Goal: Information Seeking & Learning: Understand process/instructions

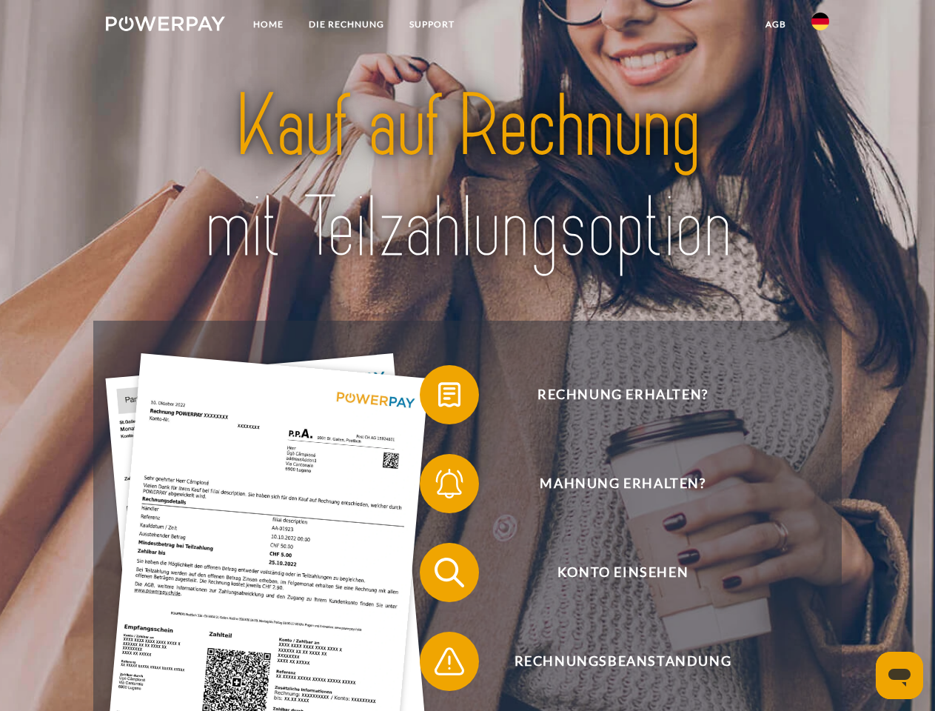
click at [165, 26] on img at bounding box center [165, 23] width 119 height 15
click at [820, 26] on img at bounding box center [820, 22] width 18 height 18
click at [775, 24] on link "agb" at bounding box center [776, 24] width 46 height 27
click at [438, 398] on span at bounding box center [427, 395] width 74 height 74
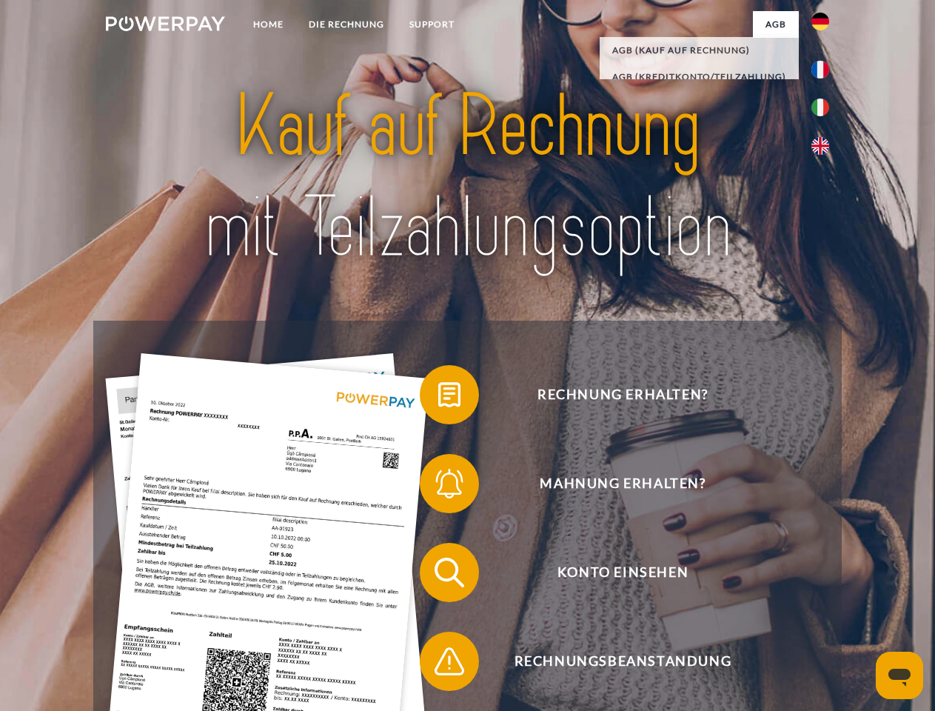
click at [438, 486] on span at bounding box center [427, 483] width 74 height 74
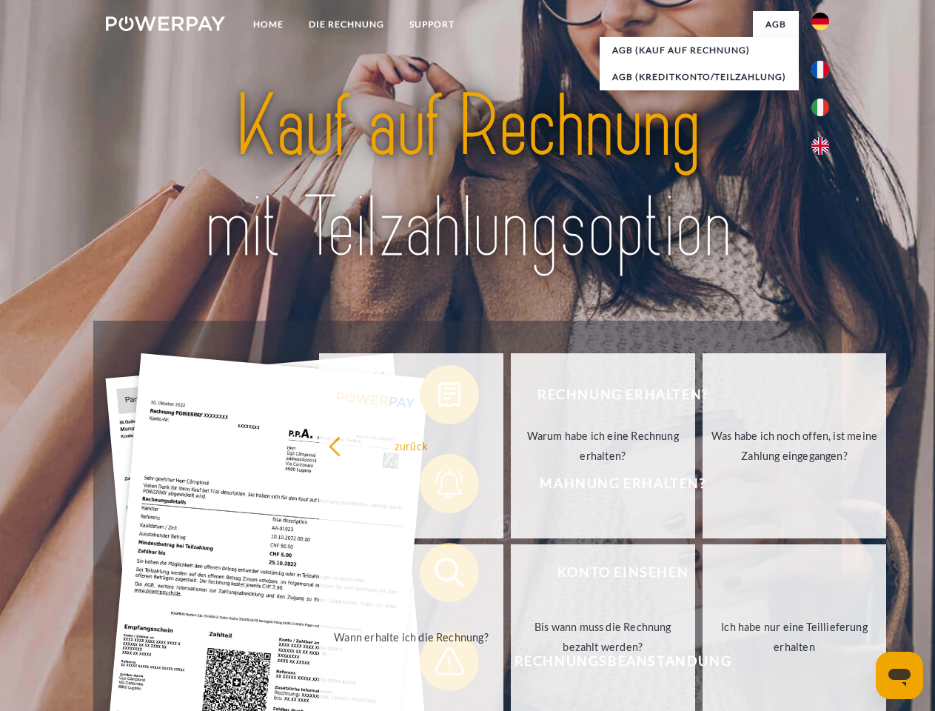
click at [511, 575] on link "Bis wann muss die Rechnung bezahlt werden?" at bounding box center [603, 636] width 184 height 185
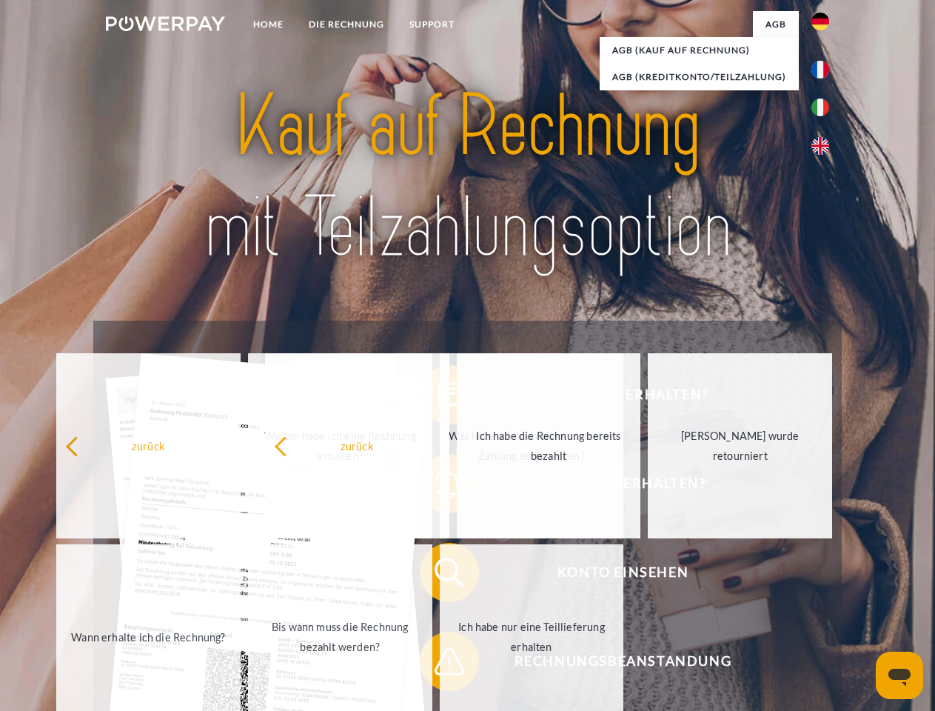
click at [438, 664] on span at bounding box center [427, 661] width 74 height 74
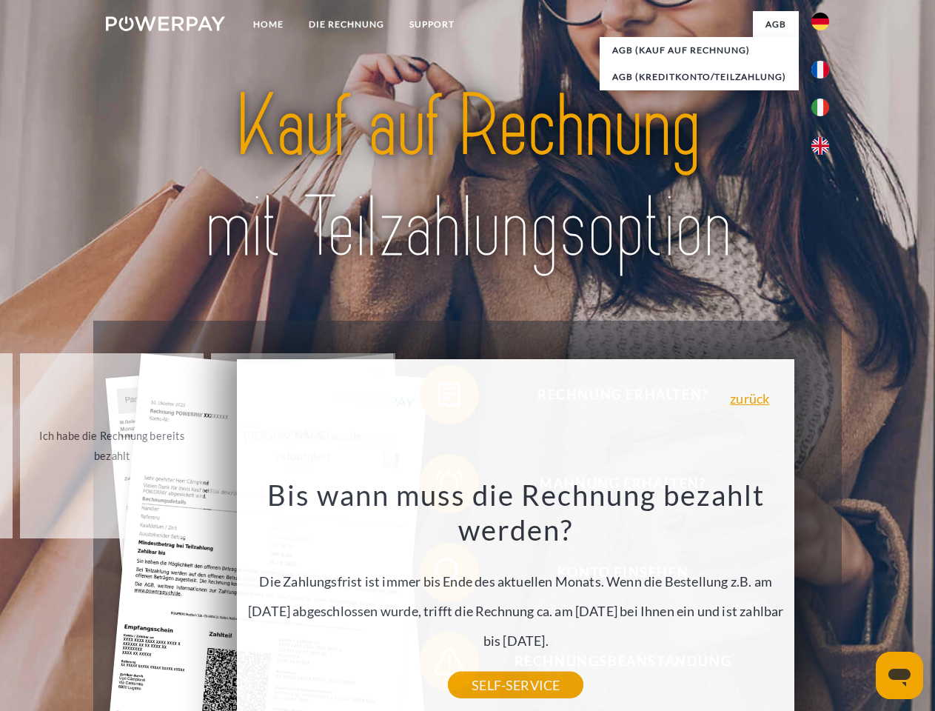
click at [900, 675] on icon "Messaging-Fenster öffnen" at bounding box center [899, 678] width 22 height 18
